Goal: Browse casually

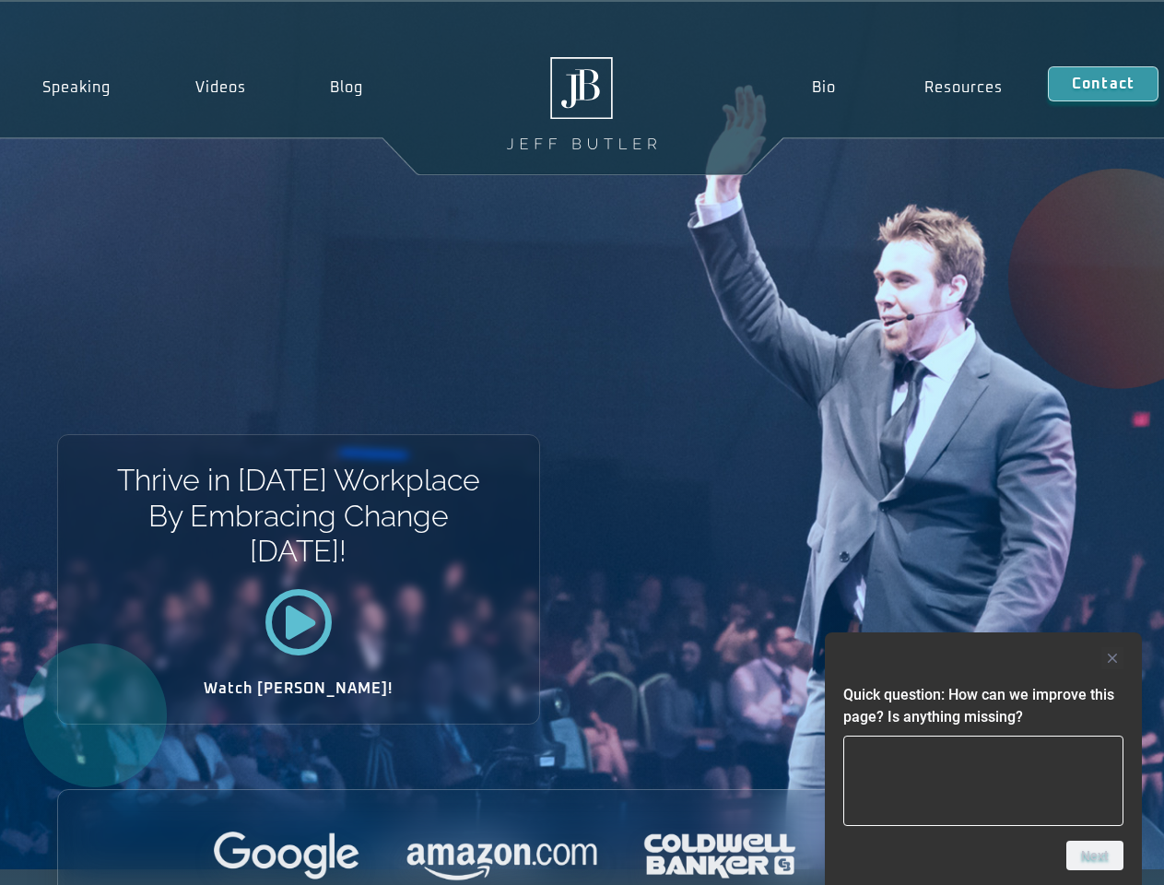
click at [581, 442] on div "Thrive in [DATE] Workplace By Embracing Change [DATE]! Watch [PERSON_NAME]!" at bounding box center [582, 435] width 1164 height 867
click at [983, 658] on div at bounding box center [983, 658] width 280 height 22
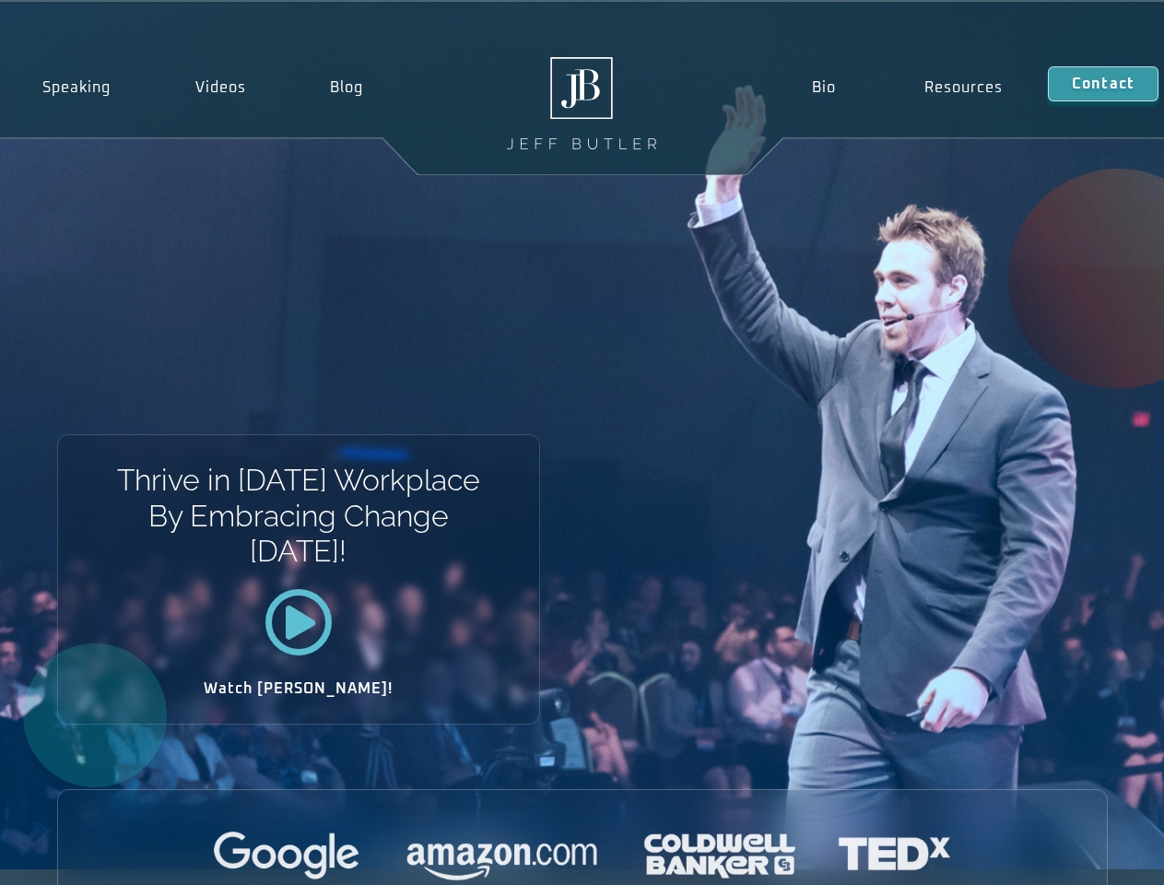
click at [1095, 855] on div at bounding box center [582, 856] width 1049 height 51
